Goal: Task Accomplishment & Management: Manage account settings

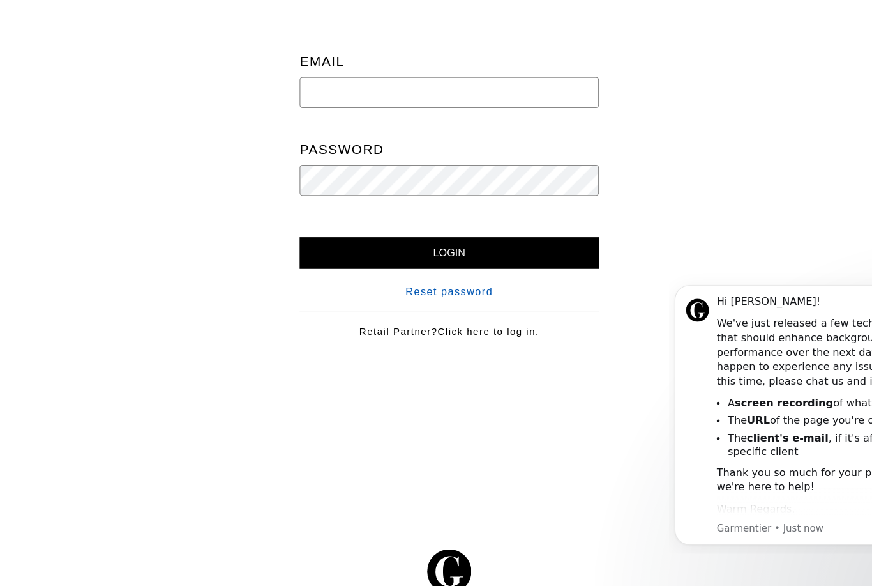
type input "[EMAIL_ADDRESS][DOMAIN_NAME]"
click at [399, 264] on input "Login" at bounding box center [426, 277] width 259 height 27
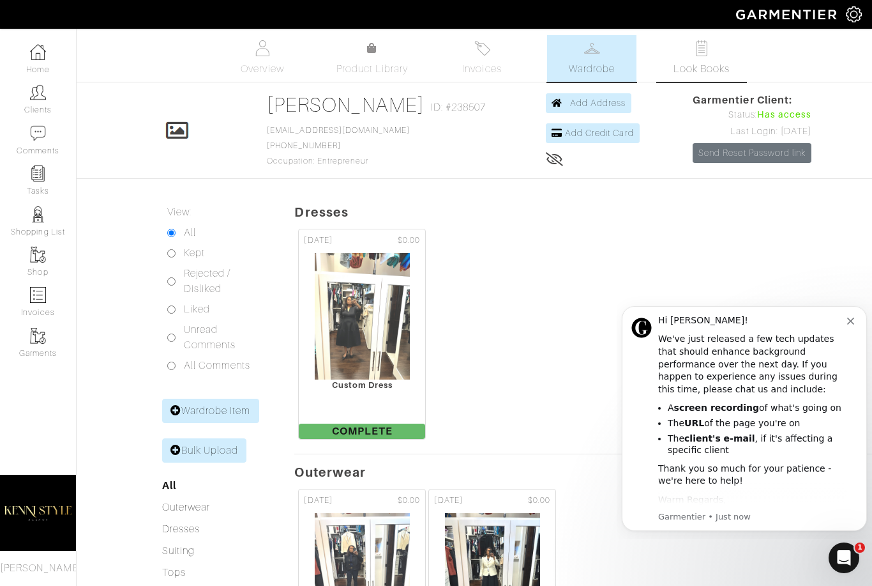
click at [706, 57] on link "Look Books" at bounding box center [701, 58] width 89 height 47
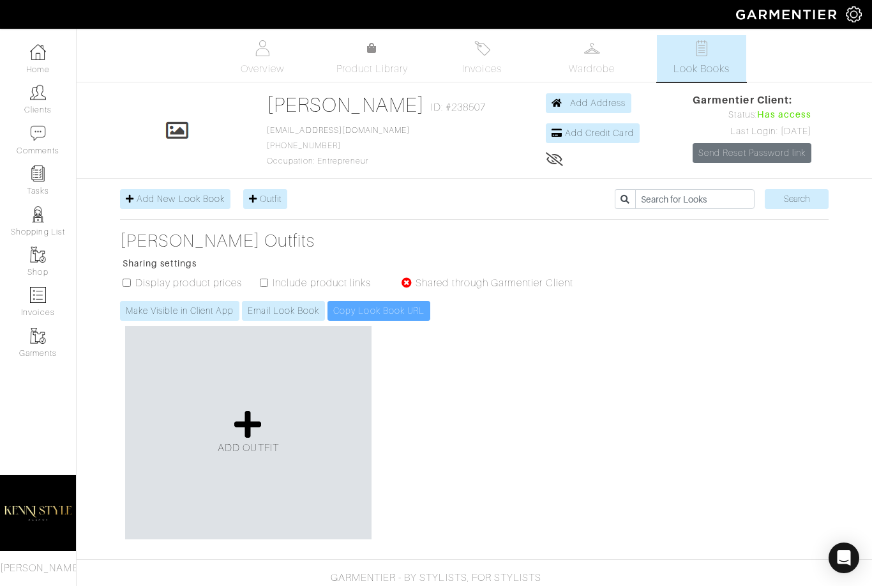
click at [247, 406] on div "ADD OUTFIT" at bounding box center [248, 432] width 247 height 213
click at [247, 450] on span "ADD OUTFIT" at bounding box center [248, 447] width 61 height 11
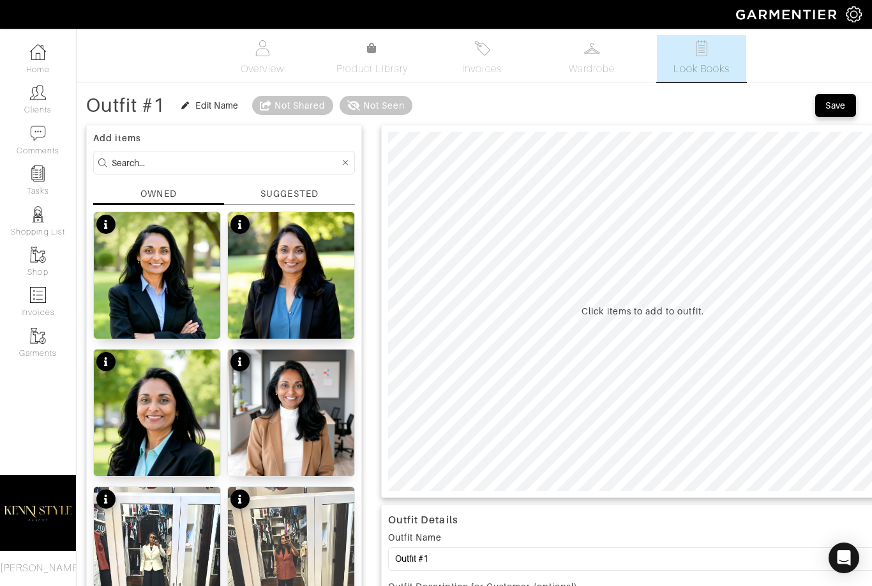
click at [159, 162] on input at bounding box center [226, 163] width 228 height 16
click at [584, 308] on div "Click items to add to outfit." at bounding box center [643, 311] width 122 height 13
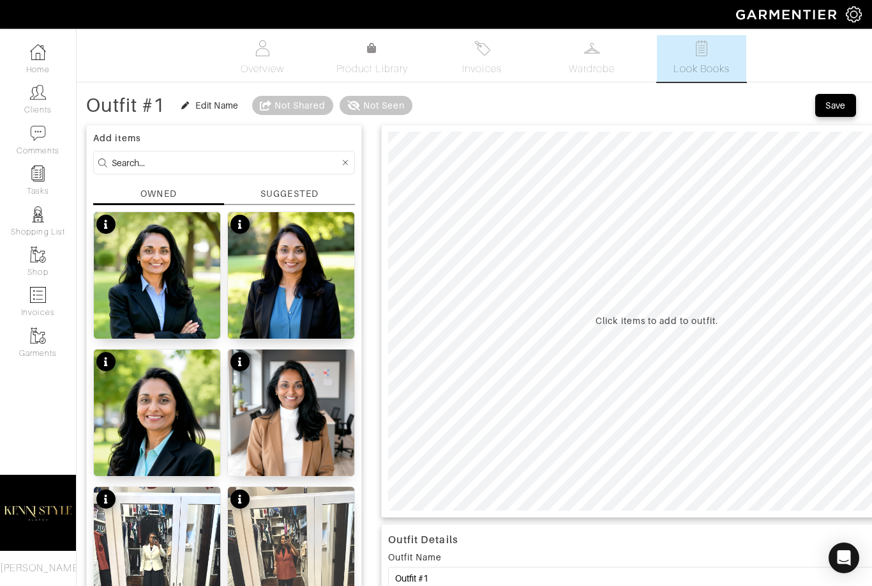
click at [286, 199] on div "SUGGESTED" at bounding box center [289, 193] width 57 height 13
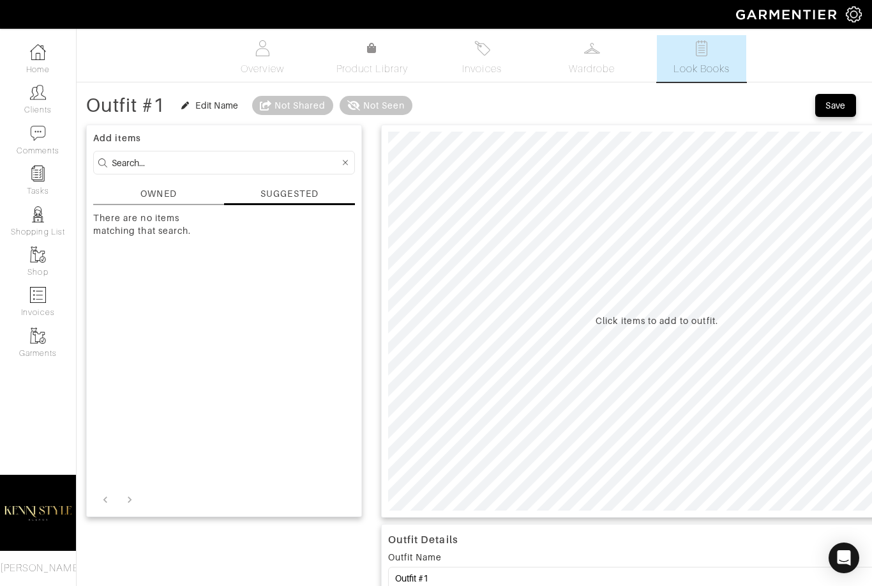
click at [348, 167] on div at bounding box center [345, 163] width 11 height 16
click at [187, 103] on icon "button" at bounding box center [185, 106] width 8 height 8
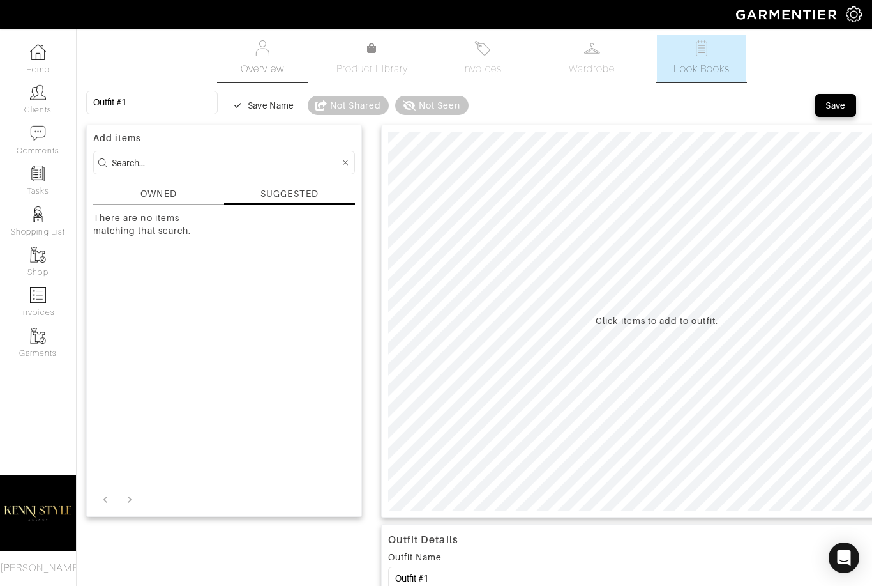
click at [258, 67] on span "Overview" at bounding box center [262, 68] width 43 height 15
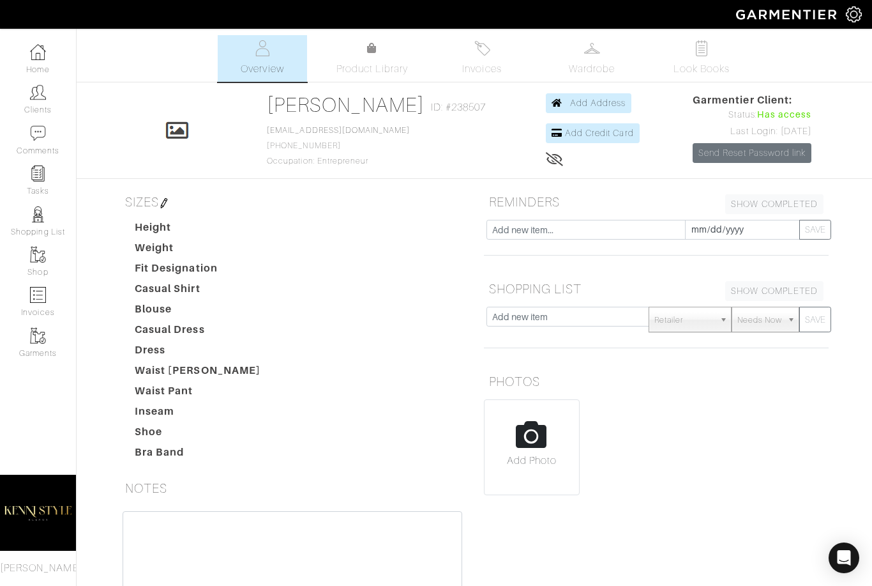
click at [551, 435] on input "file" at bounding box center [532, 452] width 95 height 105
click at [727, 47] on link "Look Books" at bounding box center [701, 58] width 89 height 47
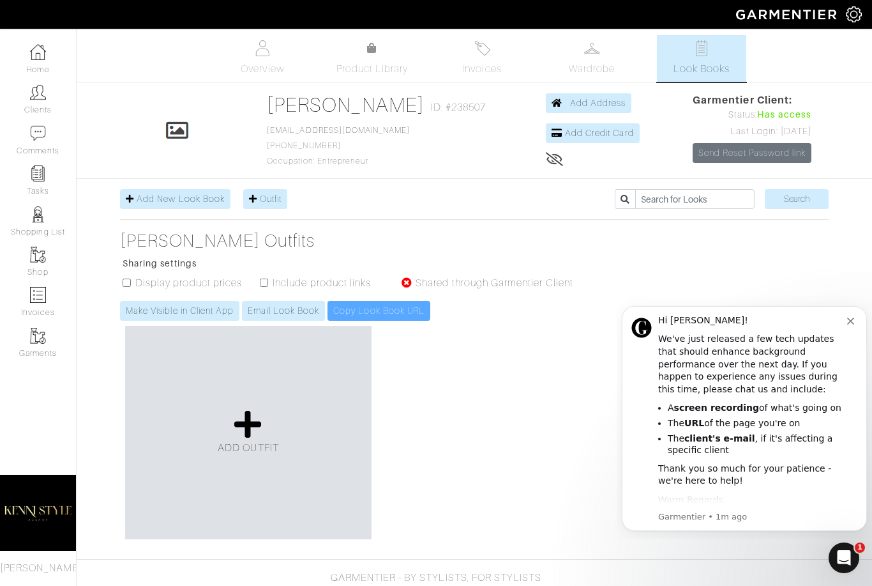
click at [850, 317] on button "Dismiss notification" at bounding box center [853, 319] width 10 height 10
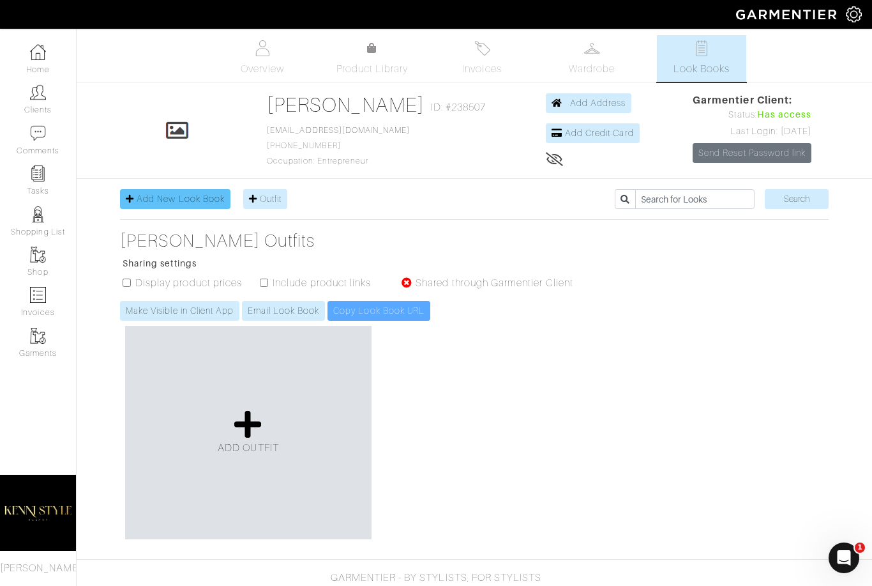
click at [198, 199] on span "Add New Look Book" at bounding box center [181, 199] width 88 height 10
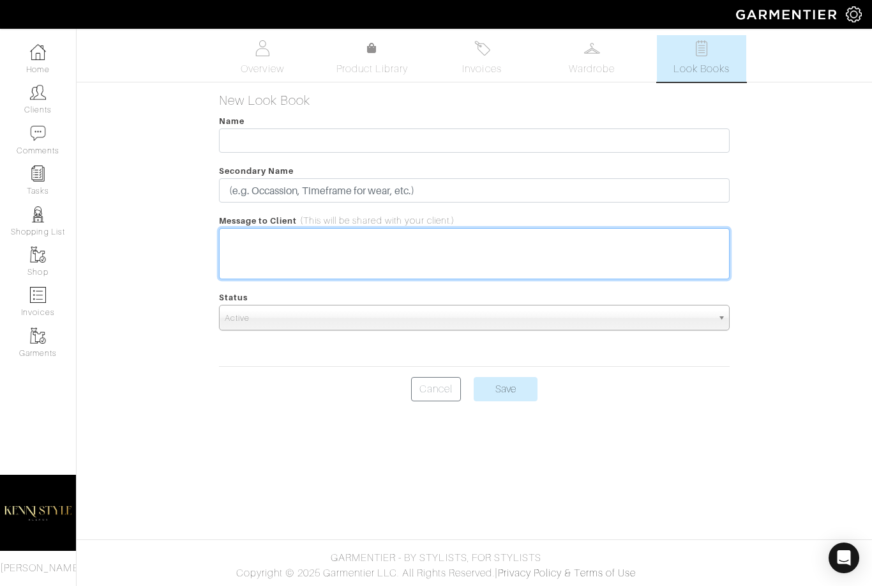
click at [312, 270] on trix-editor at bounding box center [475, 253] width 512 height 51
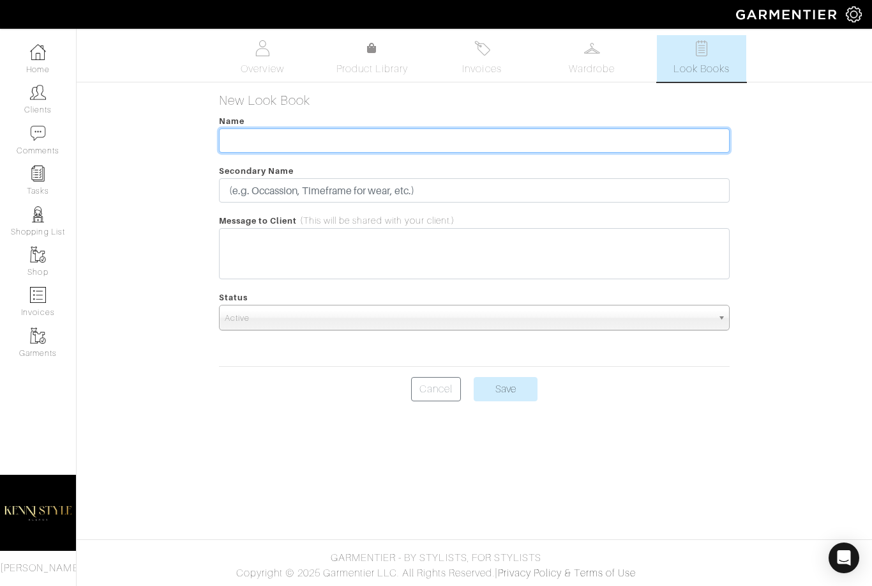
click at [252, 151] on input "text" at bounding box center [475, 140] width 512 height 24
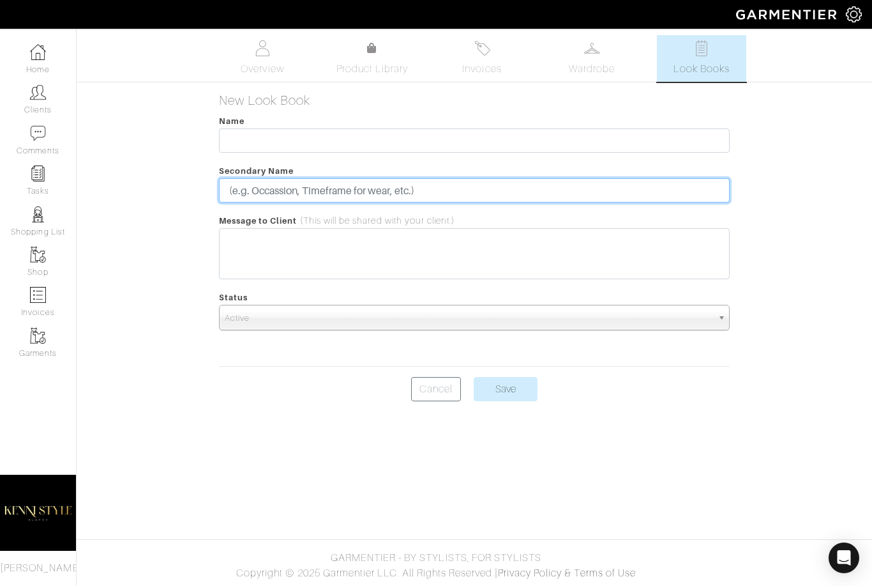
click at [259, 185] on input "text" at bounding box center [475, 190] width 512 height 24
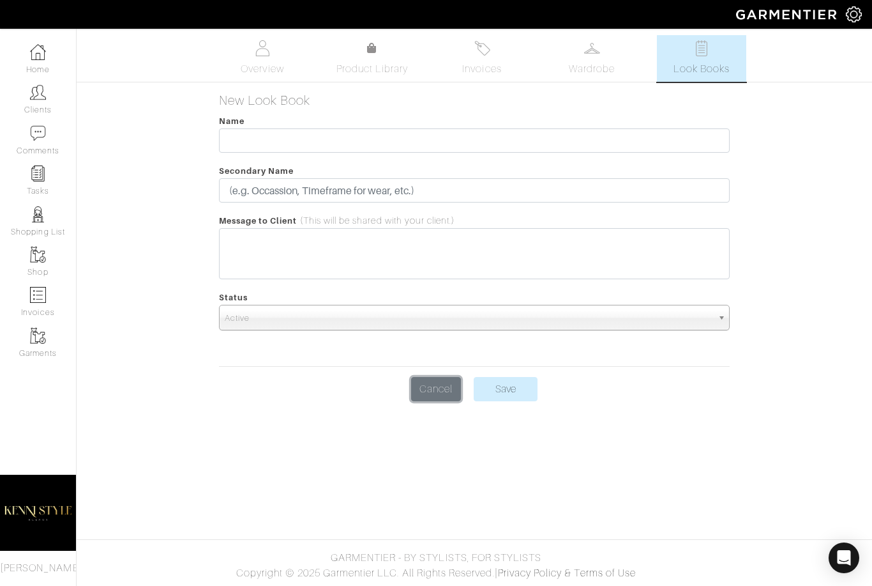
click at [443, 389] on link "Cancel" at bounding box center [436, 389] width 50 height 24
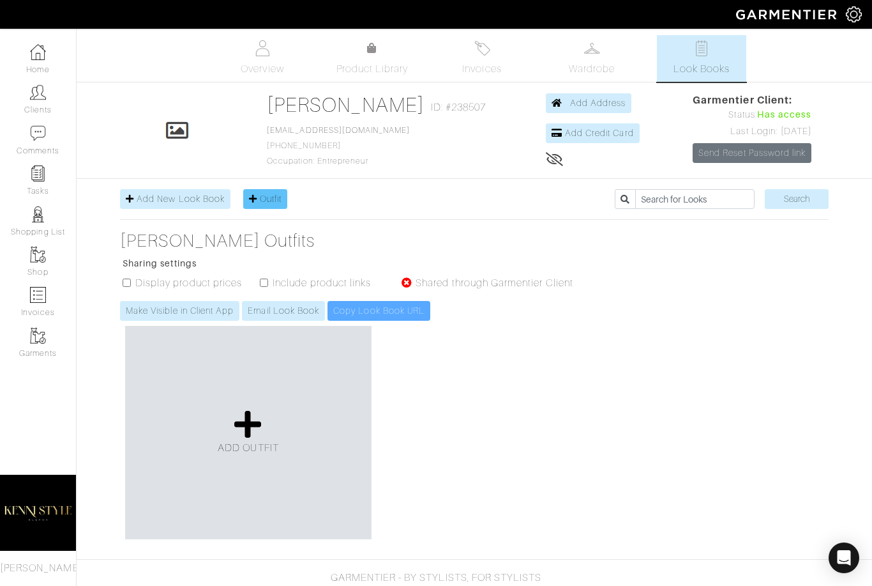
click at [268, 199] on span "Outfit" at bounding box center [271, 199] width 22 height 10
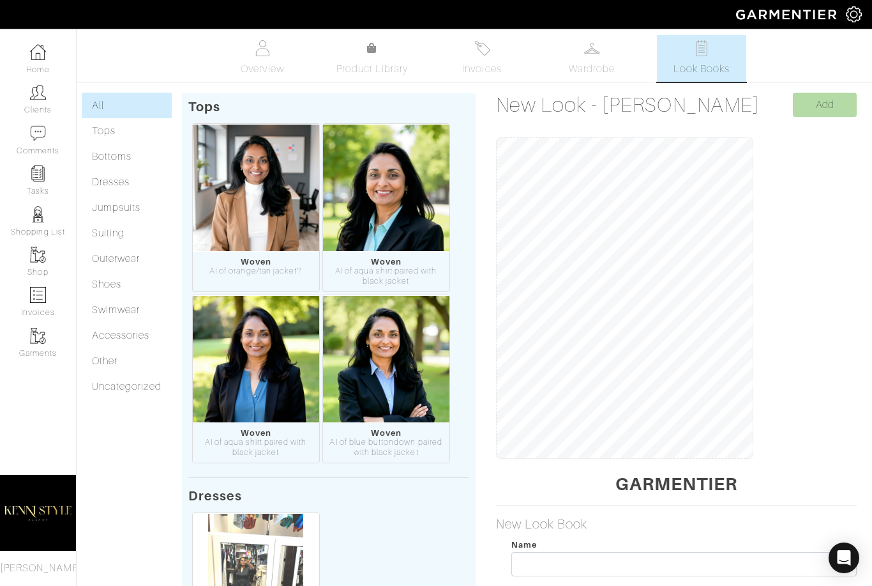
click at [721, 60] on link "Look Books" at bounding box center [701, 58] width 89 height 47
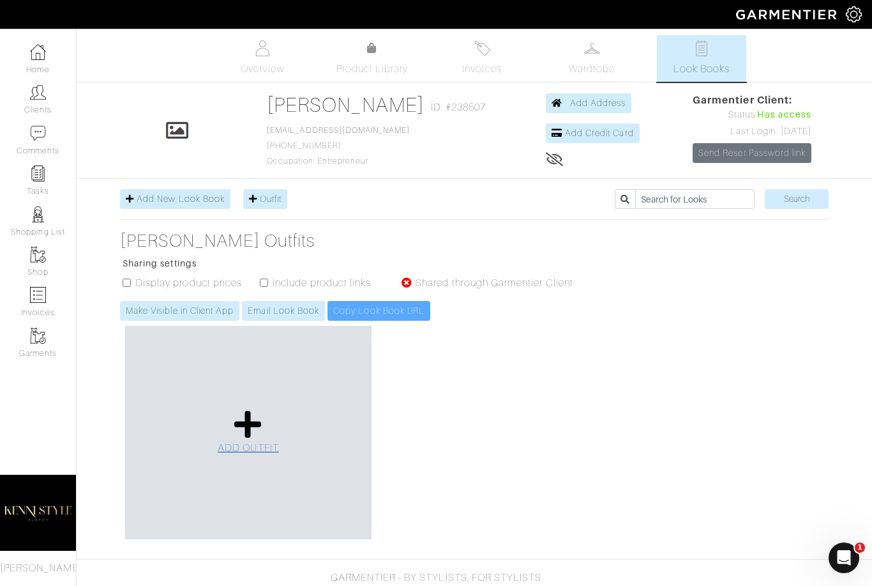
click at [248, 427] on icon at bounding box center [247, 424] width 27 height 31
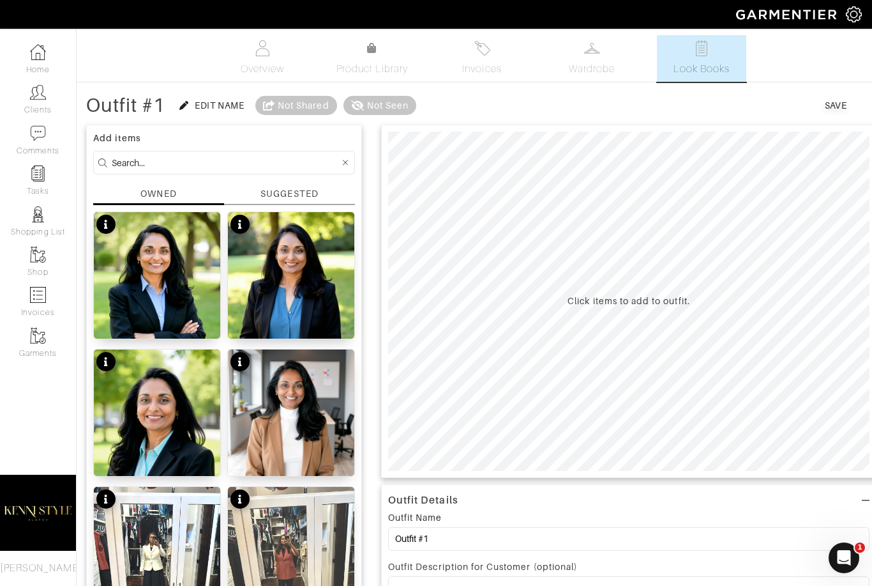
click at [692, 57] on link "Look Books" at bounding box center [701, 58] width 89 height 47
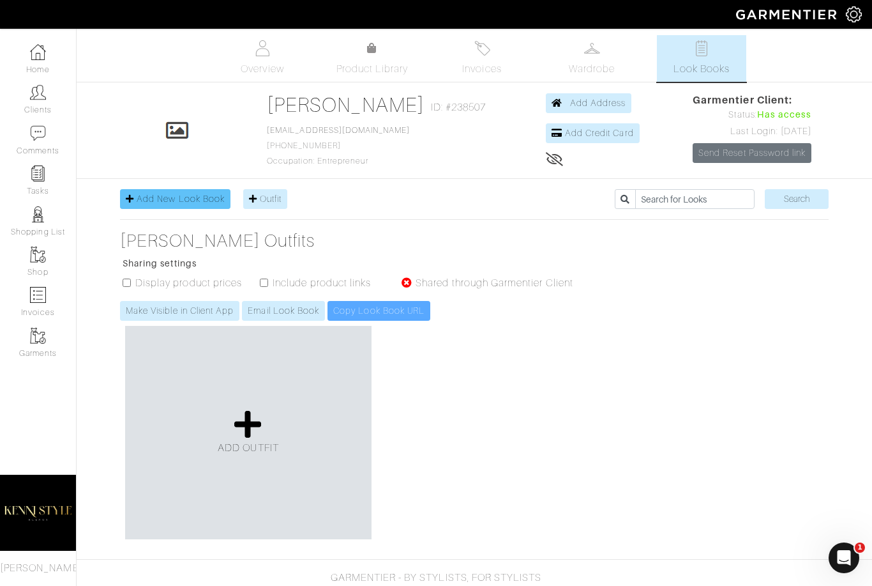
click at [151, 197] on span "Add New Look Book" at bounding box center [181, 199] width 88 height 10
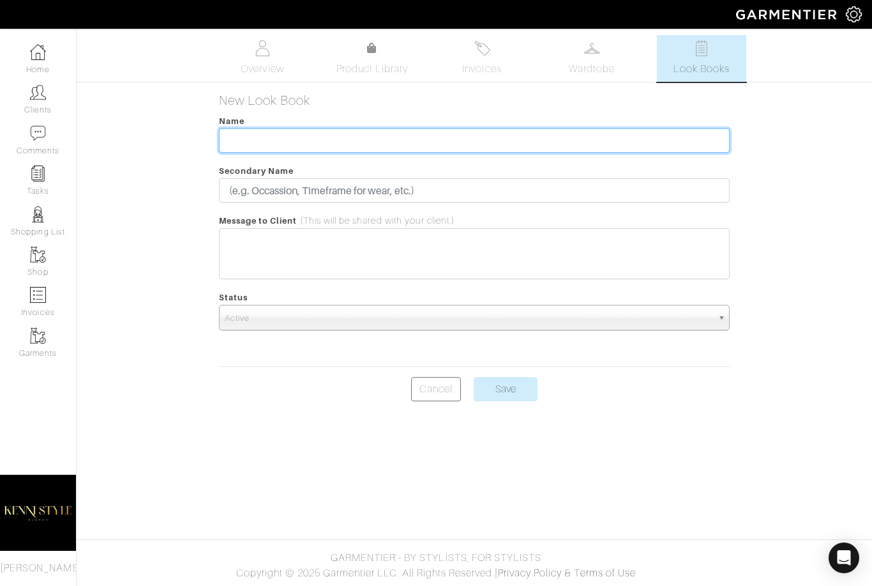
click at [272, 142] on input "text" at bounding box center [475, 140] width 512 height 24
type input "Executive Elegance - Blue/Creme Style Direction"
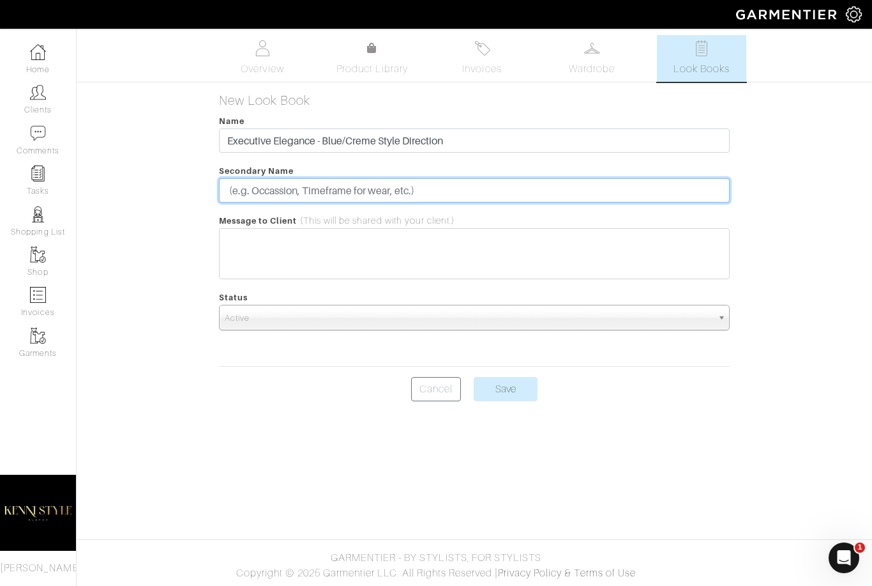
click at [403, 195] on input "text" at bounding box center [475, 190] width 512 height 24
click at [238, 192] on input "noia 2025 Fall" at bounding box center [475, 190] width 512 height 24
click at [382, 193] on input "NOIA 2025 Fall" at bounding box center [475, 190] width 512 height 24
click at [257, 186] on input "NOIA 2025 Fall Meeting" at bounding box center [475, 190] width 512 height 24
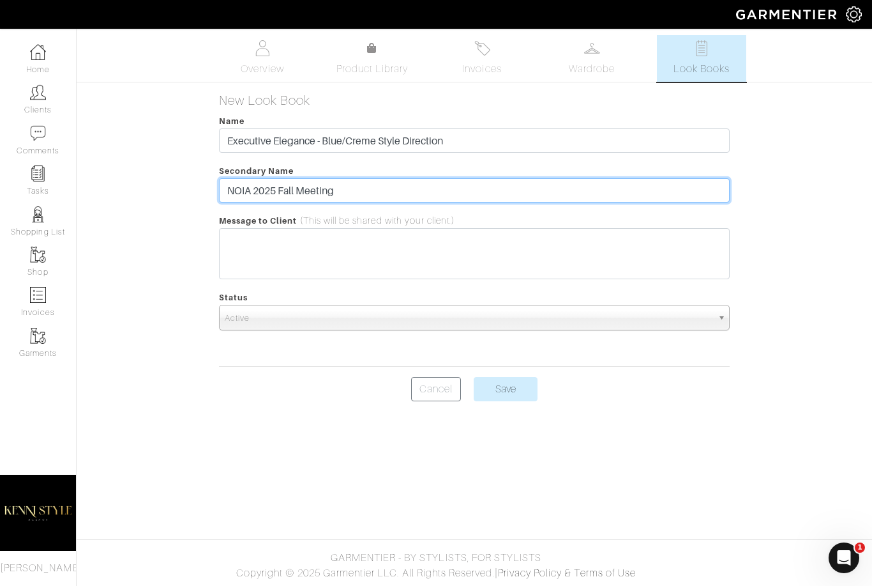
type input "NOIA 2025 Fall Meeting"
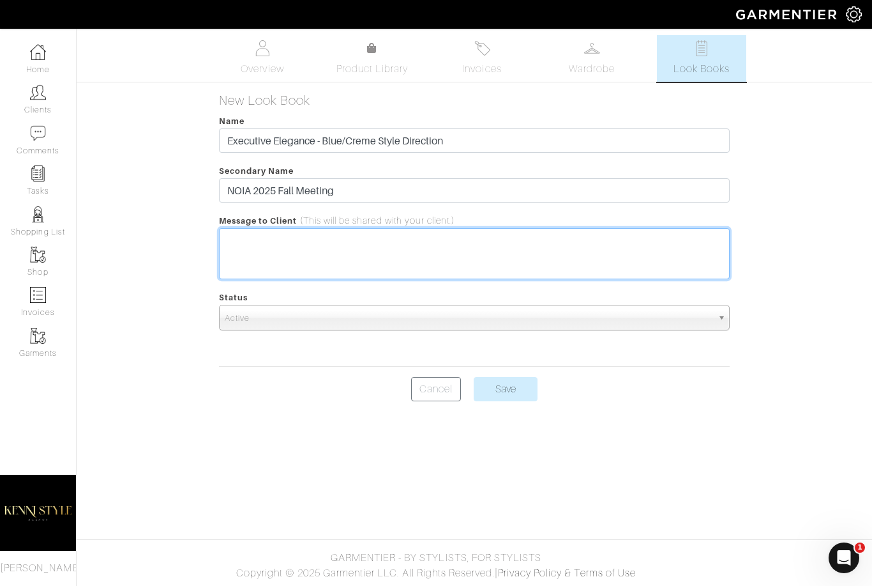
click at [277, 238] on trix-editor at bounding box center [475, 253] width 512 height 51
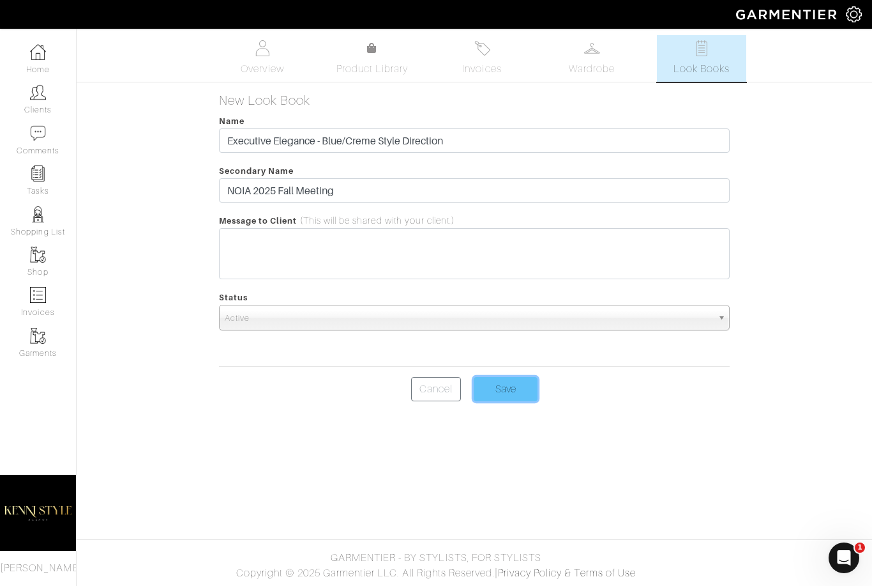
click at [493, 388] on input "Save" at bounding box center [506, 389] width 64 height 24
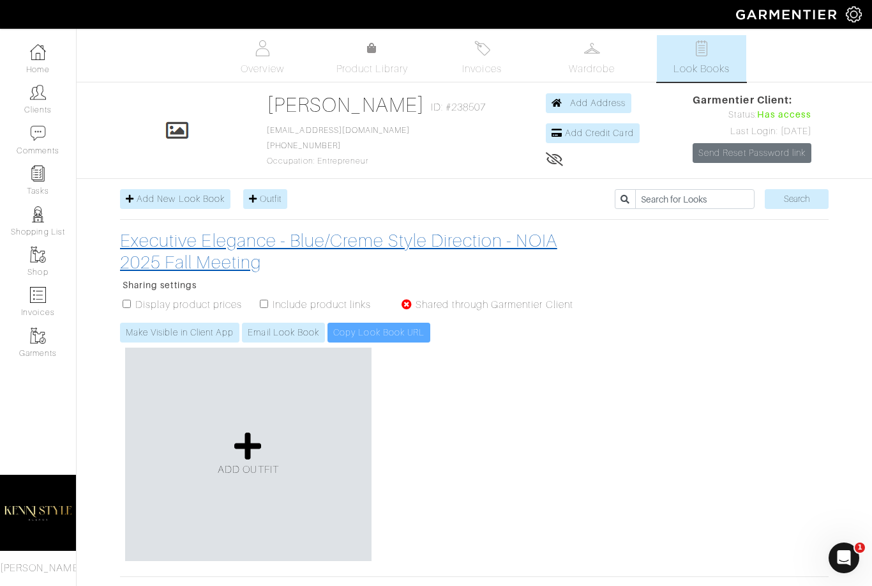
click at [202, 264] on h3 "Executive Elegance - Blue/Creme Style Direction - NOIA 2025 Fall Meeting" at bounding box center [353, 251] width 466 height 43
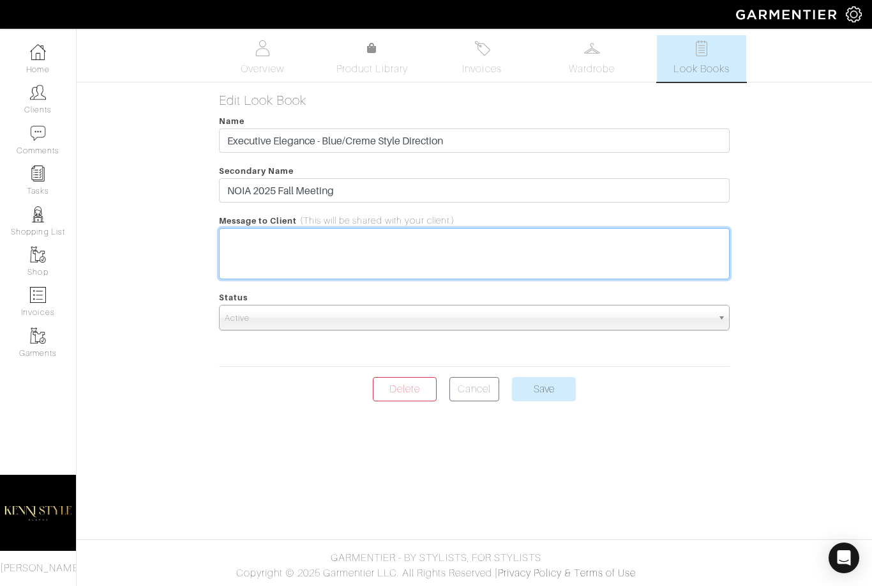
click at [286, 247] on trix-editor at bounding box center [475, 253] width 512 height 51
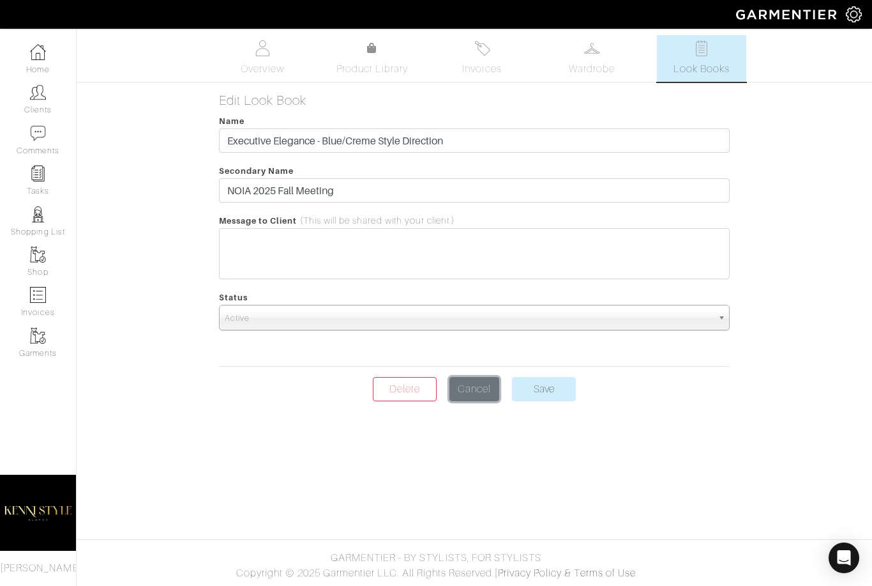
click at [466, 386] on link "Cancel" at bounding box center [475, 389] width 50 height 24
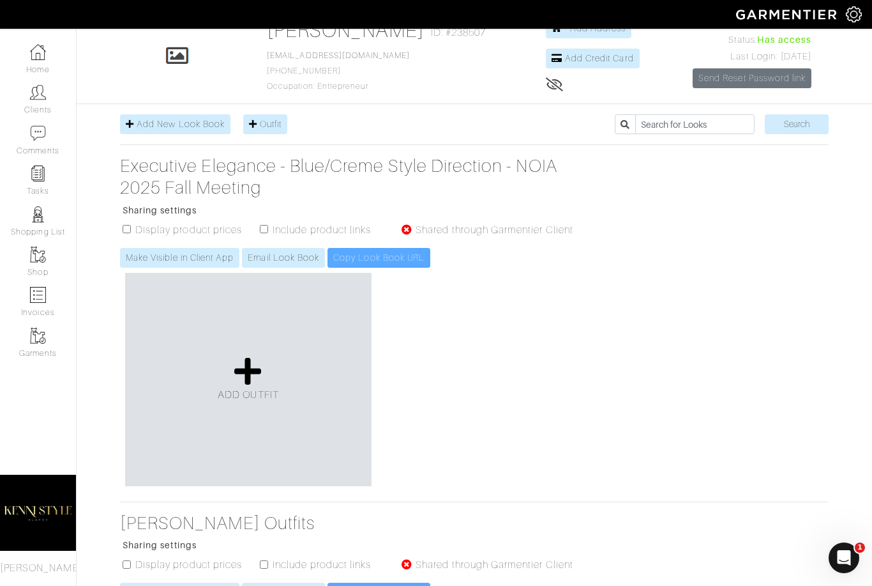
scroll to position [74, 0]
click at [238, 371] on icon at bounding box center [247, 371] width 27 height 31
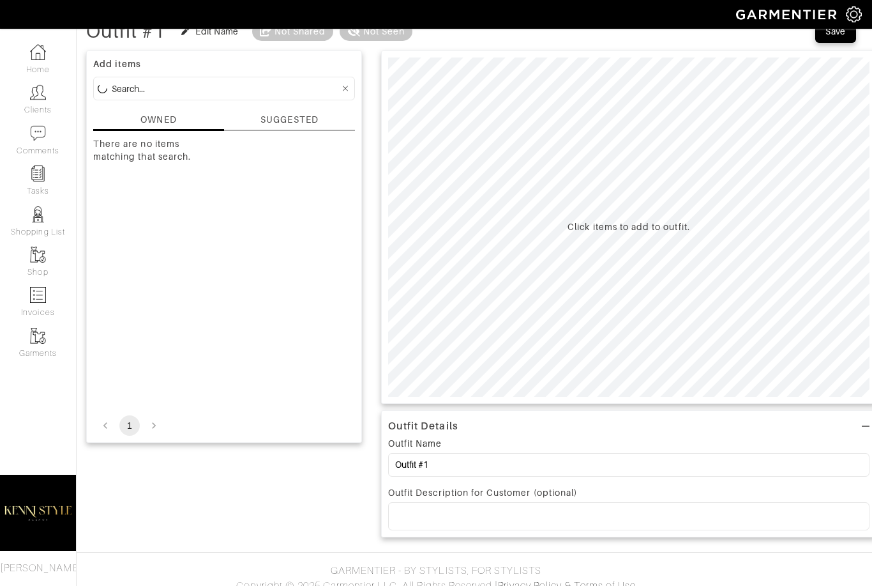
scroll to position [41, 0]
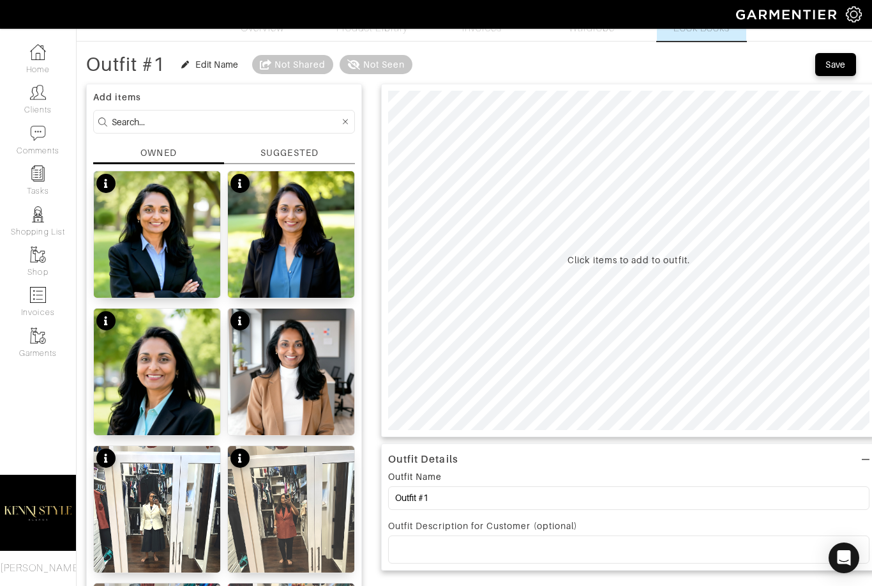
click at [215, 128] on input at bounding box center [226, 122] width 228 height 16
click at [290, 155] on div "SUGGESTED" at bounding box center [289, 152] width 57 height 13
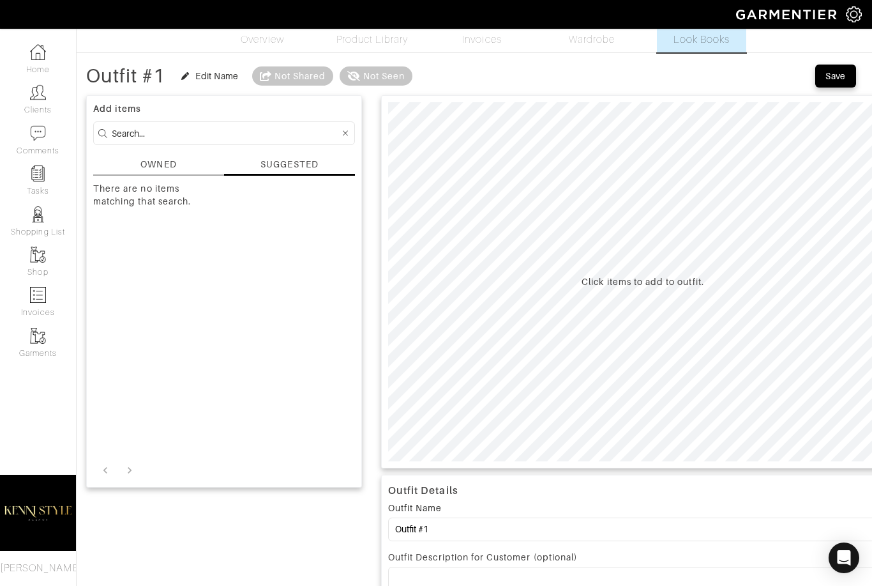
scroll to position [0, 0]
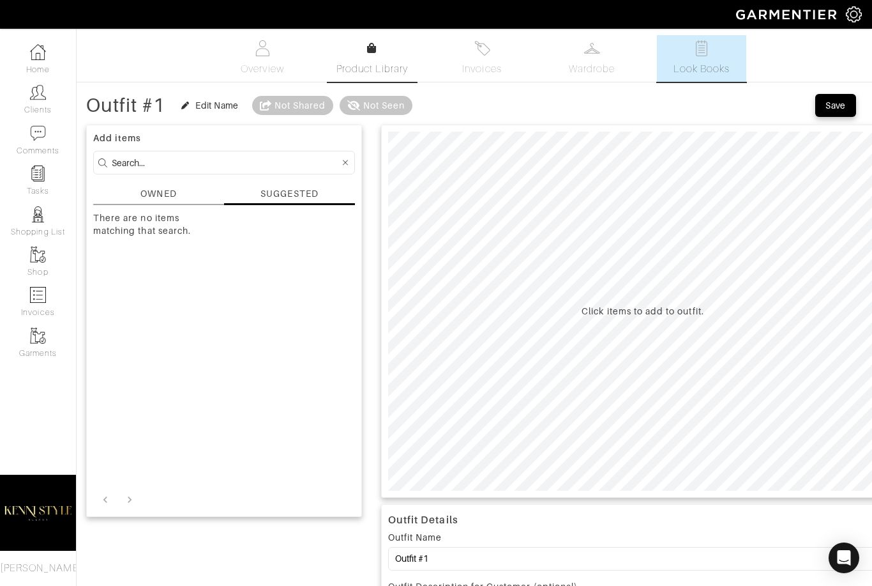
click at [365, 70] on span "Product Library" at bounding box center [373, 68] width 72 height 15
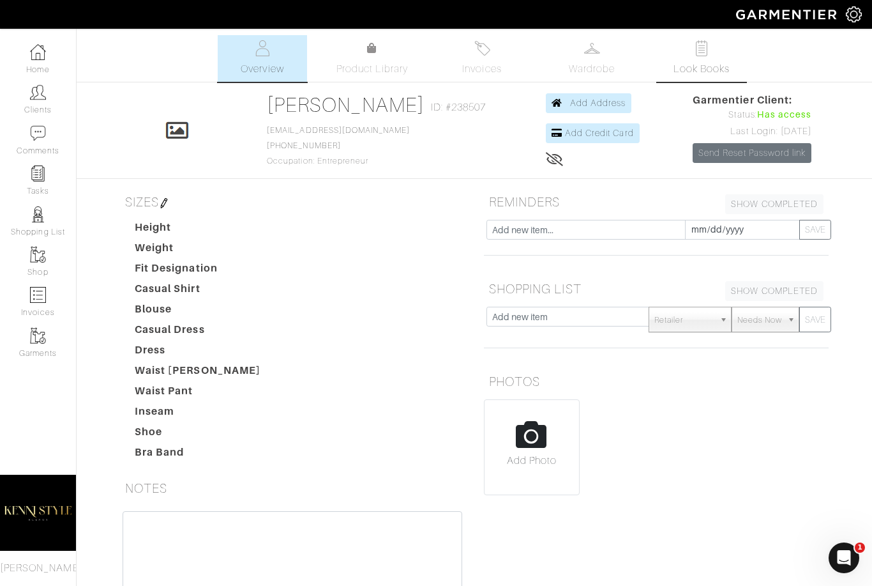
click at [708, 57] on link "Look Books" at bounding box center [701, 58] width 89 height 47
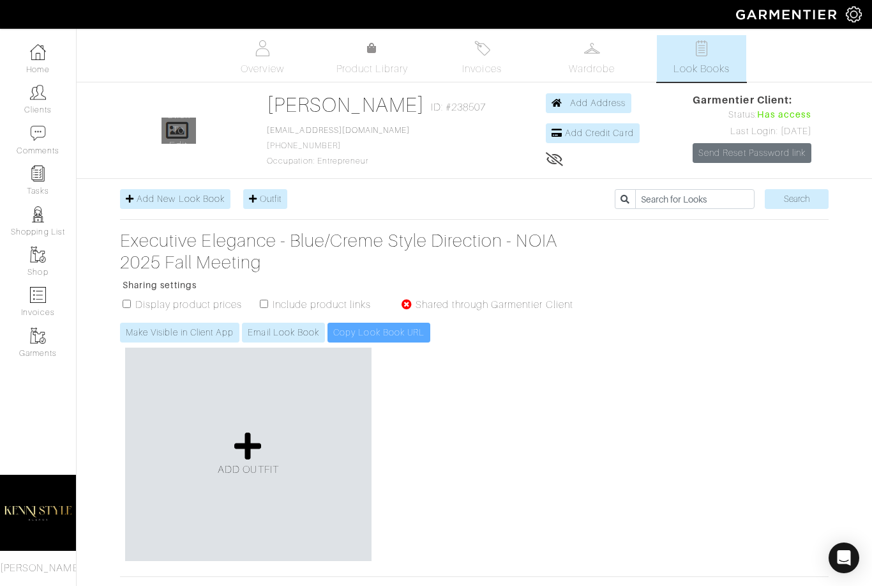
click at [265, 45] on img at bounding box center [263, 48] width 16 height 16
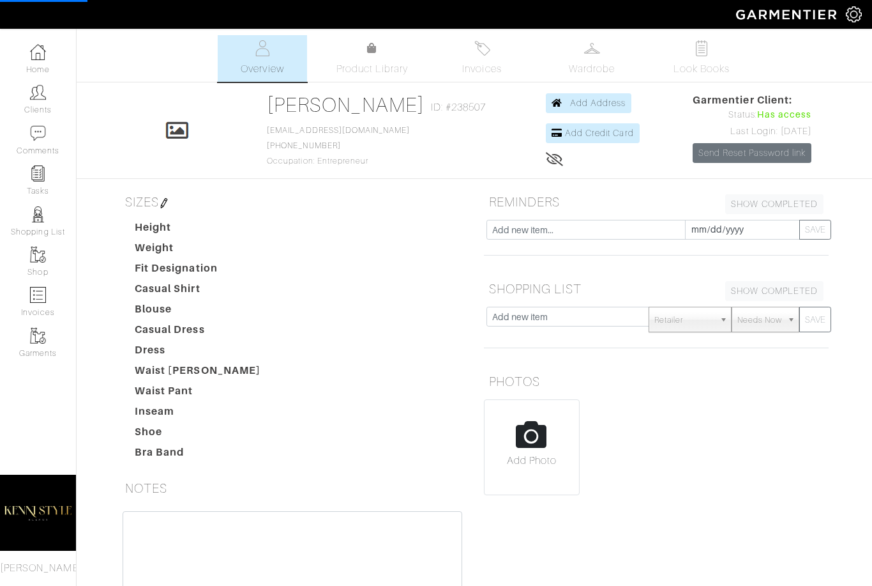
scroll to position [52, 0]
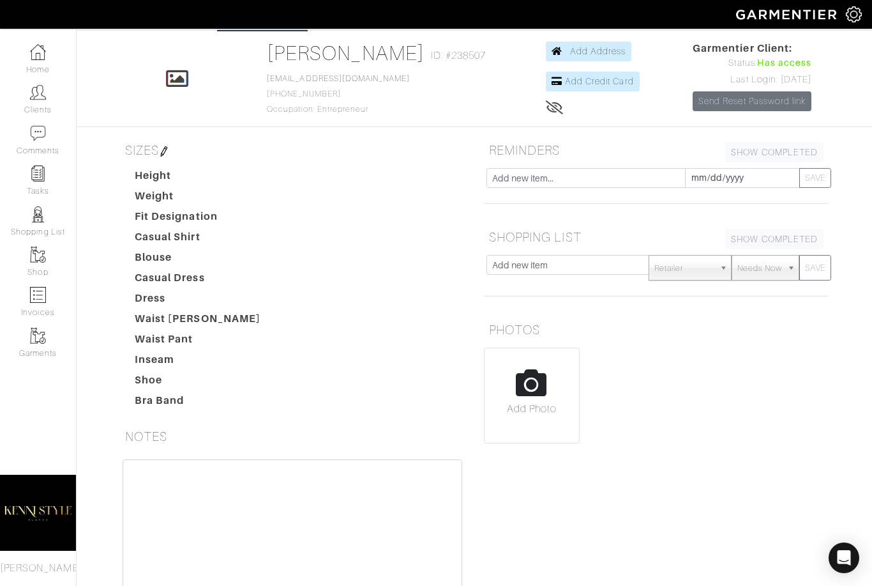
click at [522, 397] on input "file" at bounding box center [532, 400] width 95 height 105
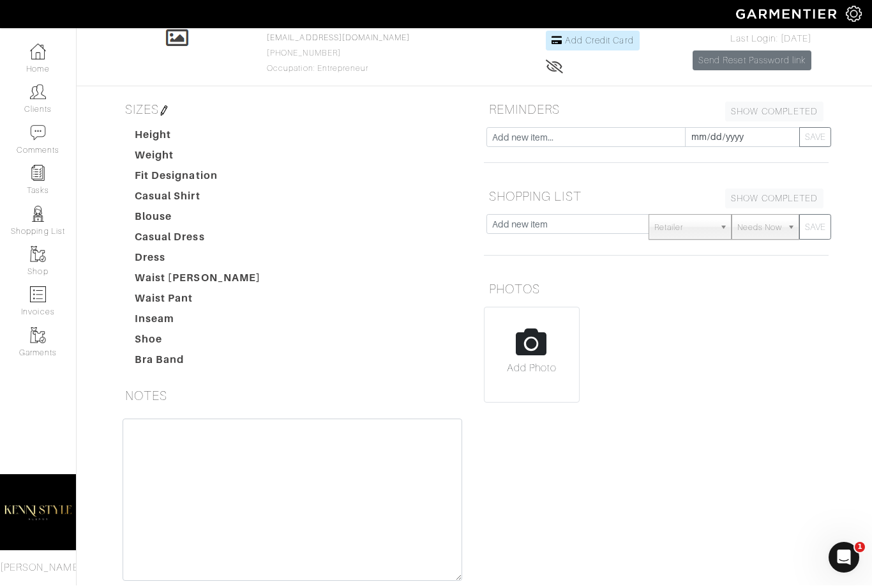
scroll to position [93, 0]
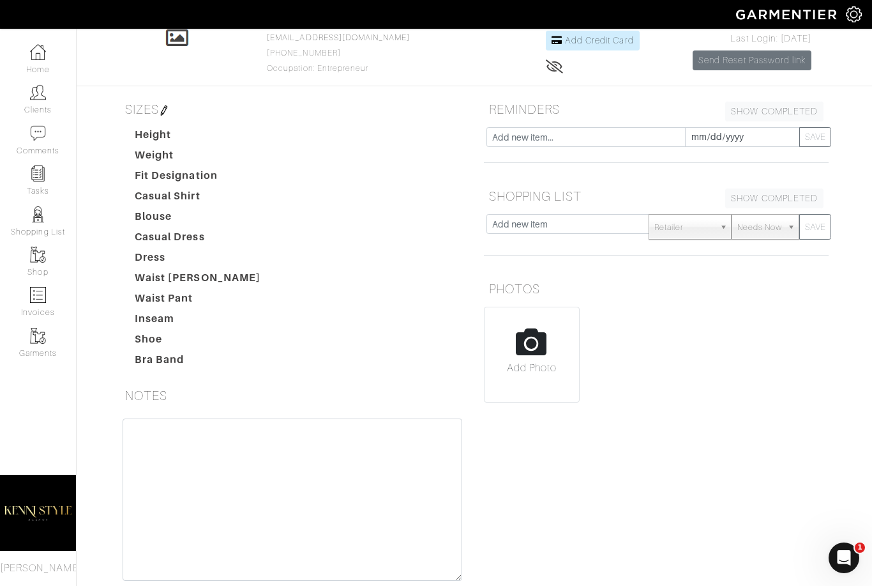
click at [529, 334] on input "file" at bounding box center [532, 359] width 95 height 105
type input "C:\fakepath\IMG_0387.png"
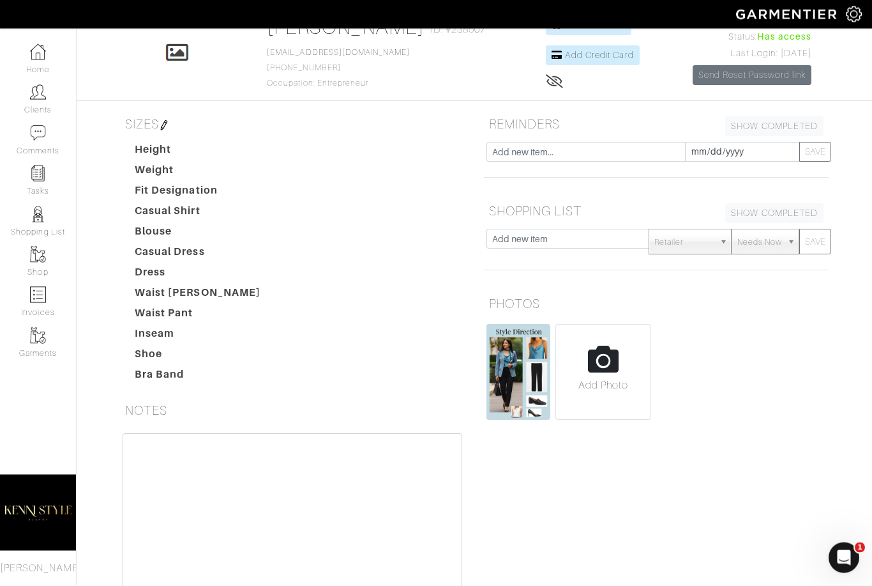
scroll to position [0, 0]
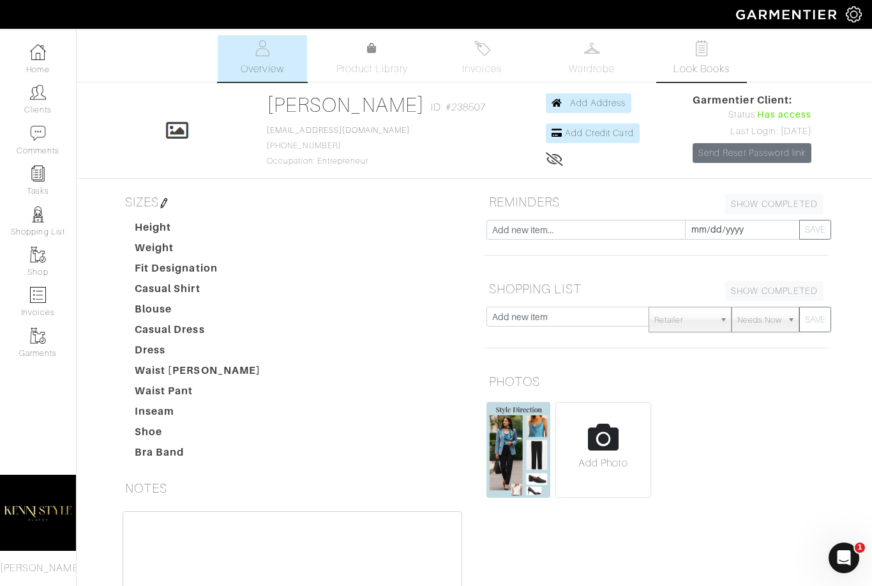
click at [682, 63] on span "Look Books" at bounding box center [702, 68] width 57 height 15
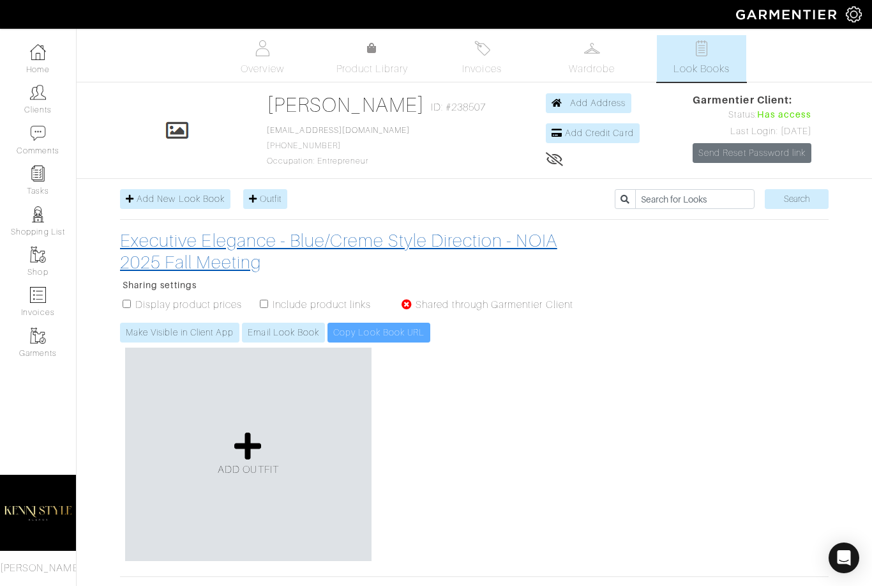
click at [258, 247] on h3 "Executive Elegance - Blue/Creme Style Direction - NOIA 2025 Fall Meeting" at bounding box center [353, 251] width 466 height 43
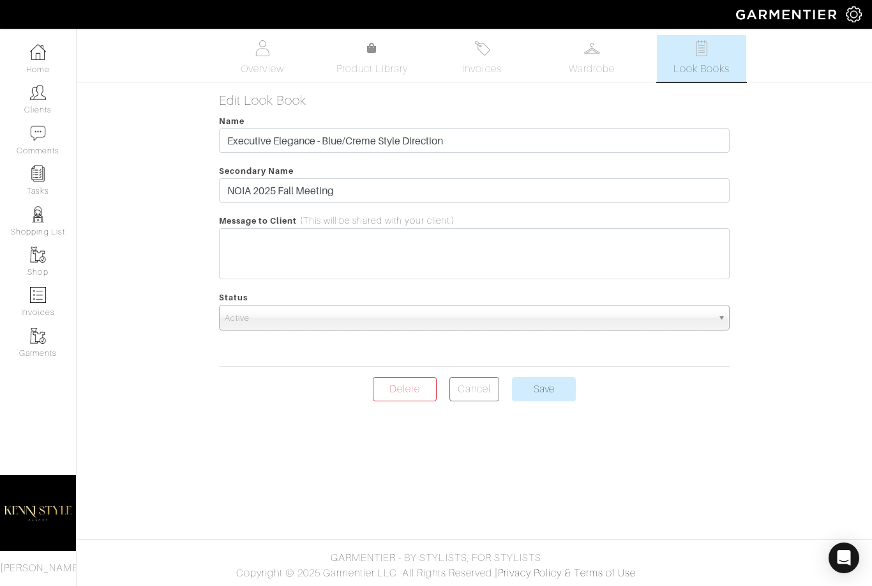
click at [683, 45] on link "Look Books" at bounding box center [701, 58] width 89 height 47
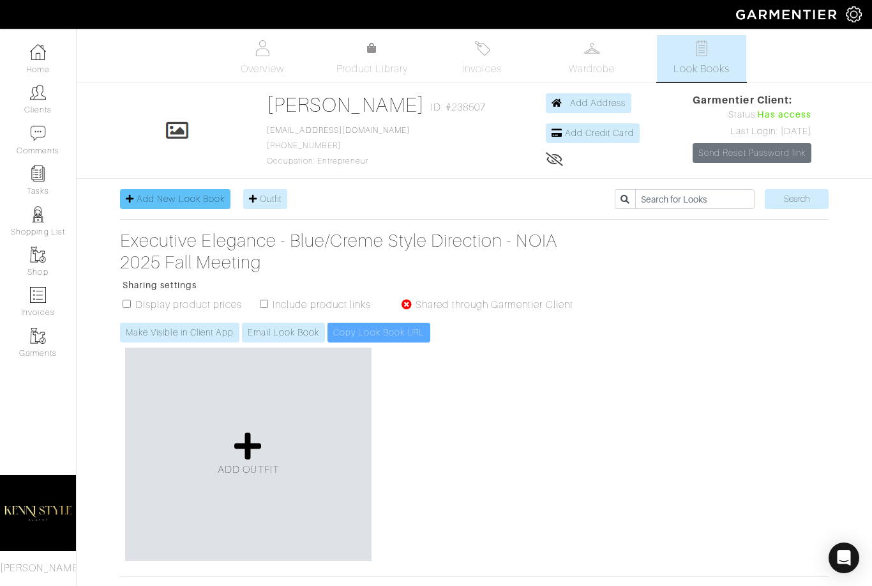
click at [192, 202] on span "Add New Look Book" at bounding box center [181, 199] width 88 height 10
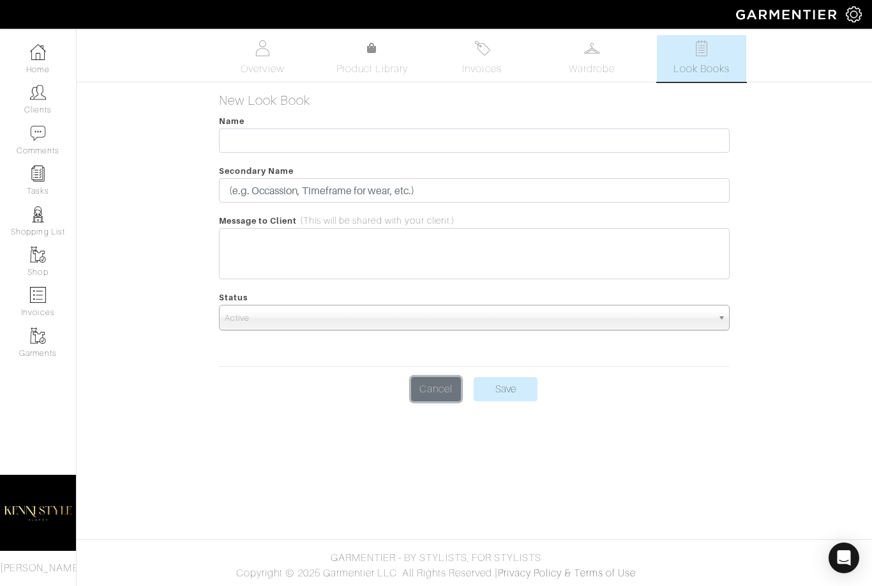
click at [416, 379] on link "Cancel" at bounding box center [436, 389] width 50 height 24
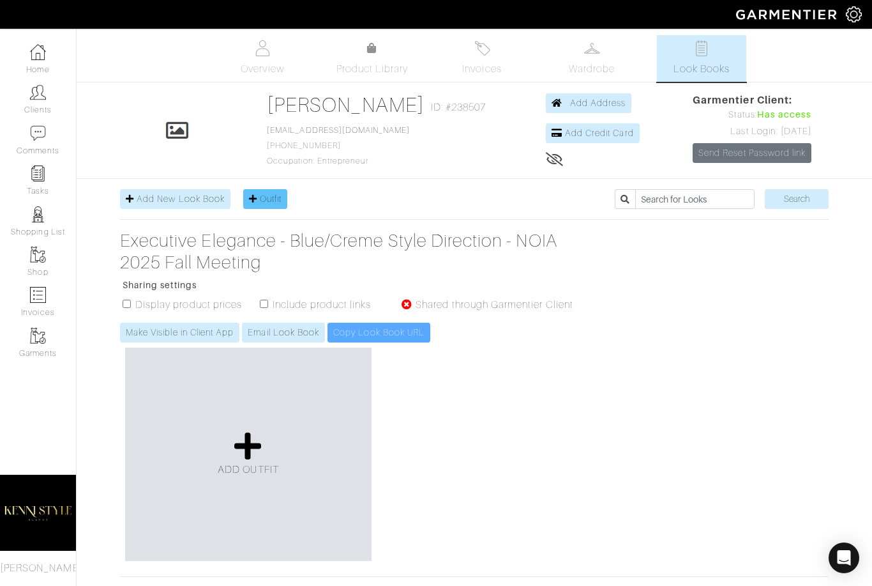
click at [260, 202] on span "Outfit" at bounding box center [271, 199] width 22 height 10
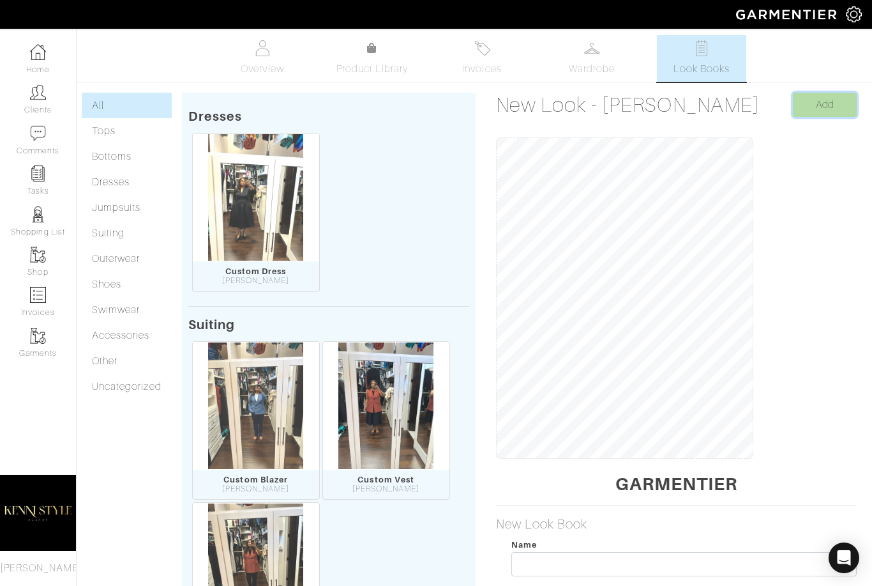
click at [813, 111] on input "Add" at bounding box center [825, 105] width 64 height 24
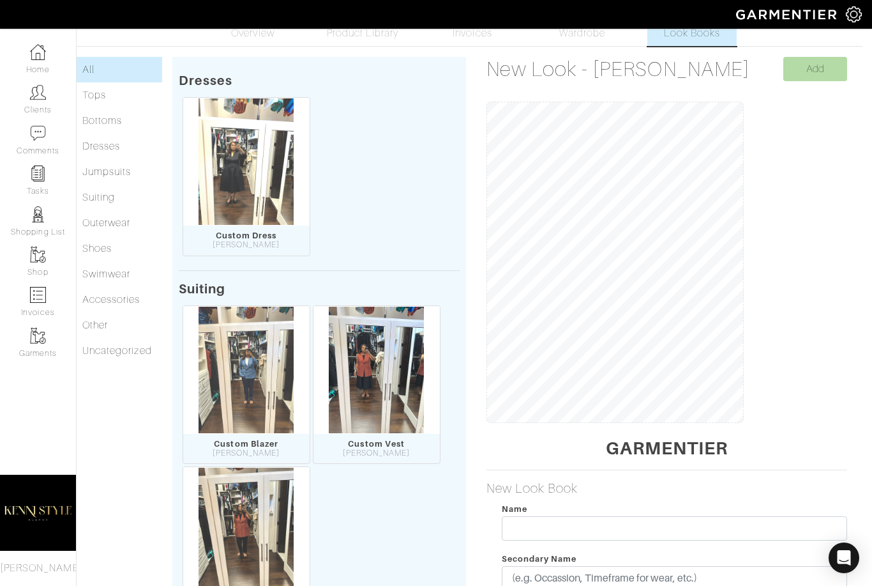
scroll to position [0, 10]
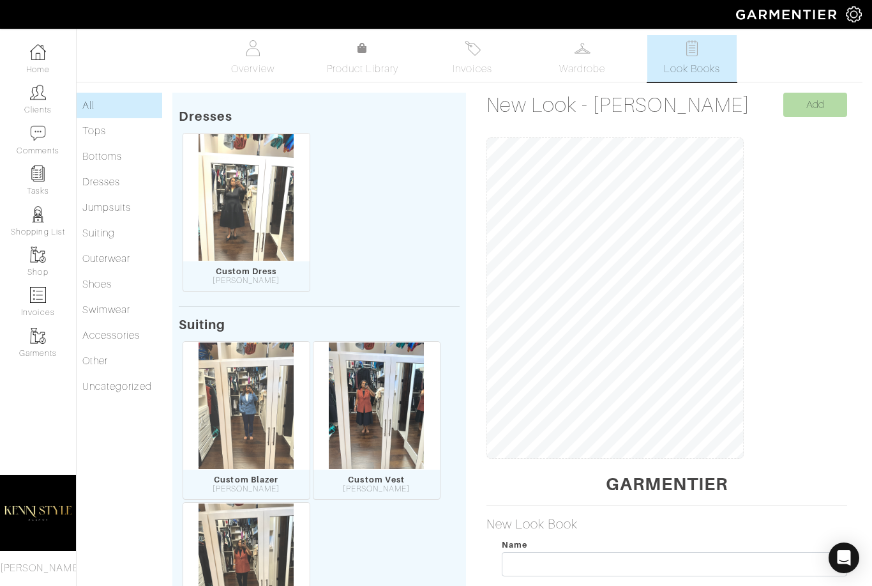
click at [685, 75] on span "Look Books" at bounding box center [692, 68] width 57 height 15
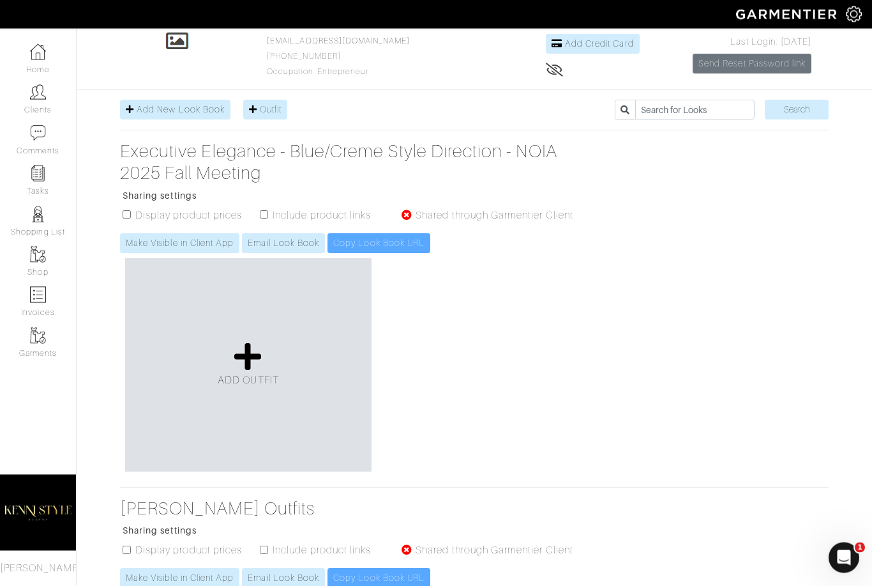
scroll to position [79, 0]
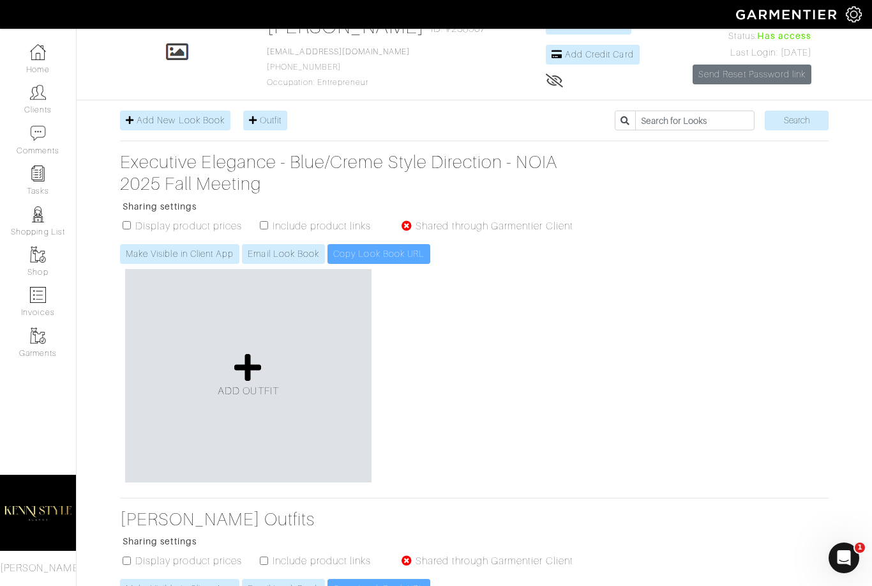
click at [278, 254] on link "Email Look Book" at bounding box center [283, 254] width 83 height 20
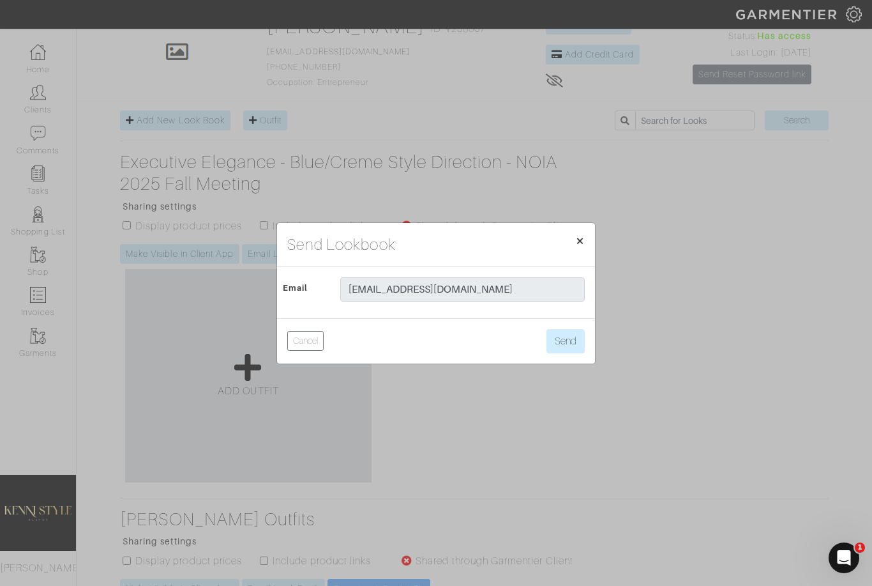
click at [579, 249] on span "×" at bounding box center [580, 240] width 10 height 17
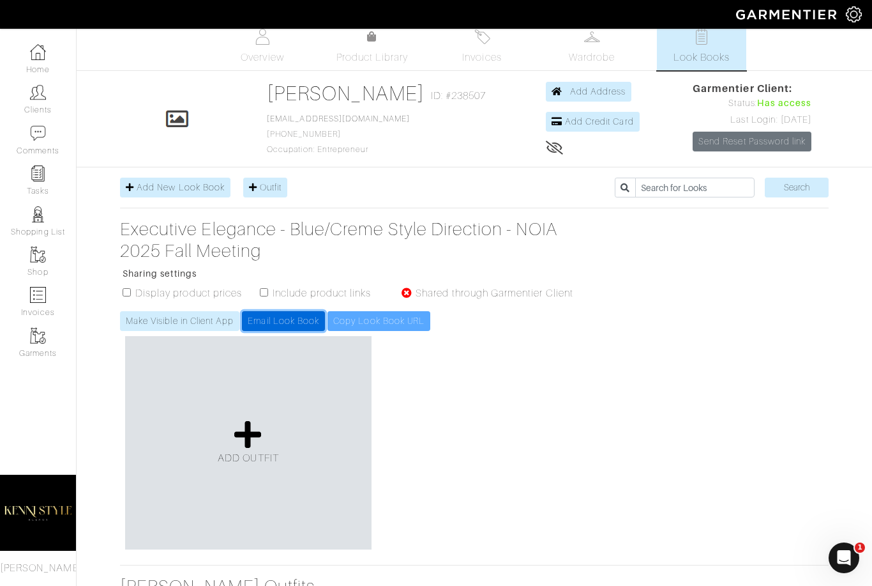
scroll to position [0, 0]
